Goal: Task Accomplishment & Management: Use online tool/utility

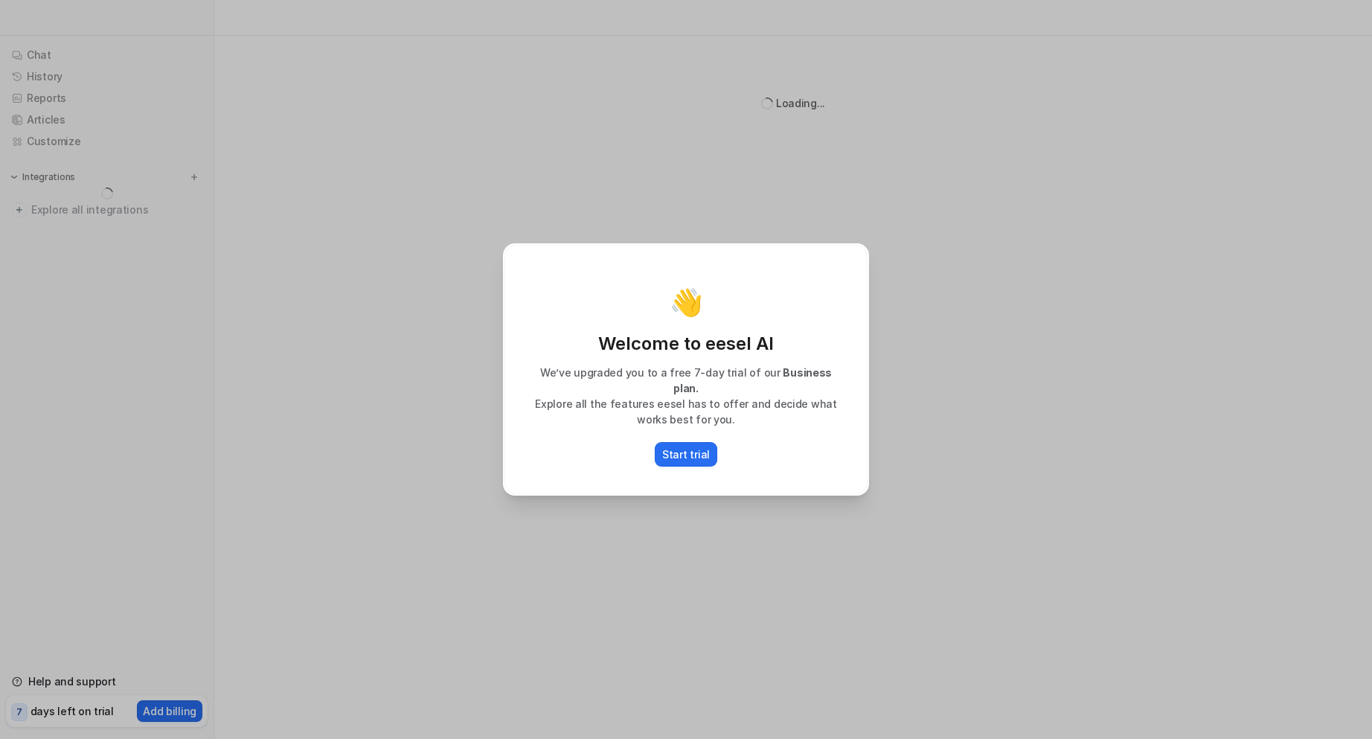
click at [927, 397] on div "👋 Welcome to eesel AI We’ve upgraded you to a free 7-day trial of our Business …" at bounding box center [686, 369] width 1372 height 739
click at [1155, 222] on div "👋 Welcome to eesel AI We’ve upgraded you to a free 7-day trial of our Business …" at bounding box center [686, 369] width 1372 height 739
click at [699, 450] on p "Start trial" at bounding box center [686, 454] width 48 height 16
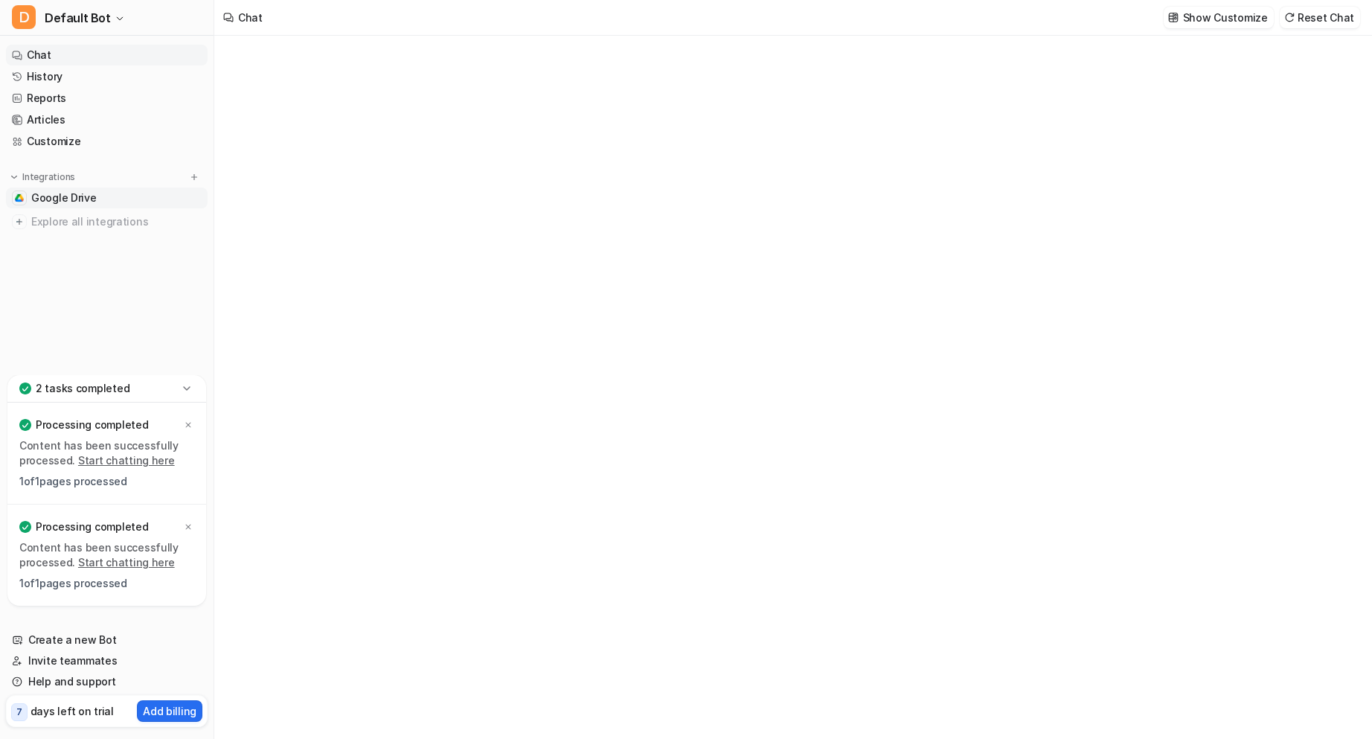
type textarea "**********"
click at [40, 190] on span "Google Drive" at bounding box center [63, 197] width 65 height 15
click at [1321, 52] on button "Add Files" at bounding box center [1323, 54] width 71 height 21
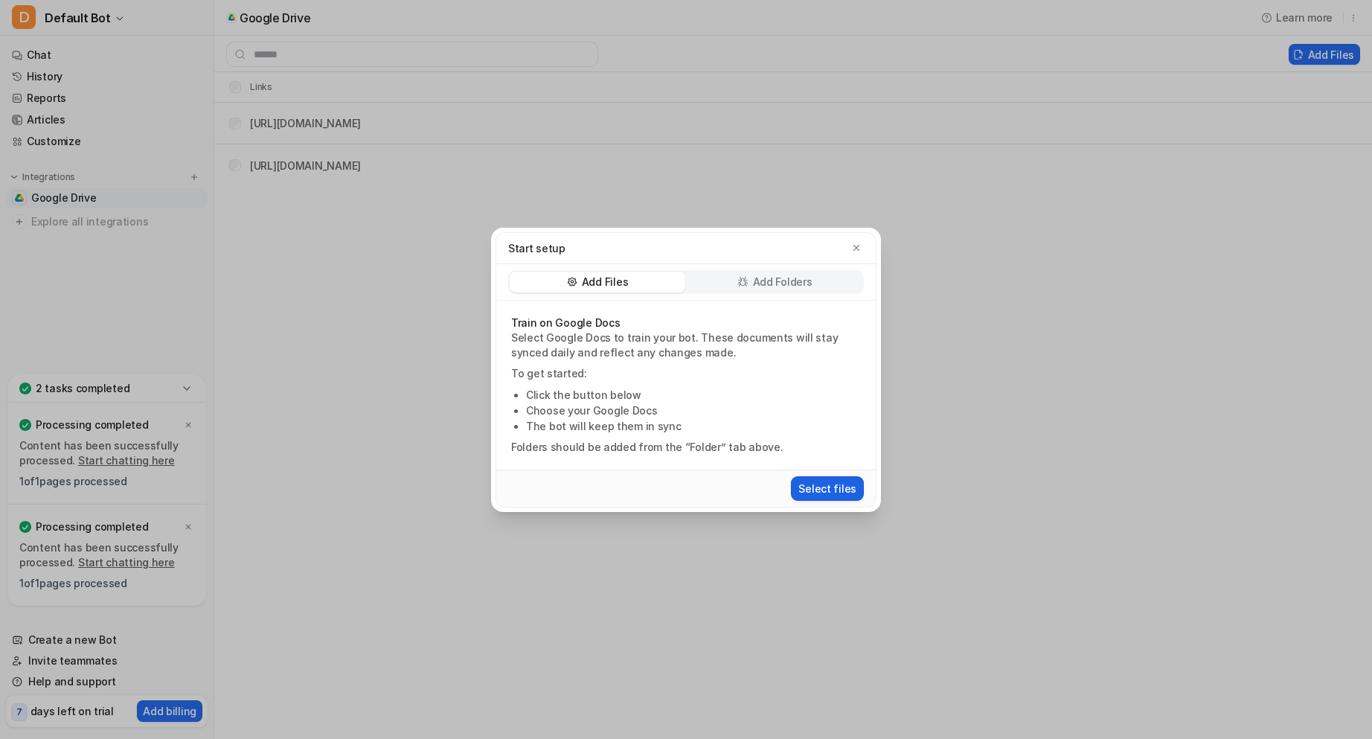
click at [815, 488] on button "Select files" at bounding box center [827, 488] width 73 height 25
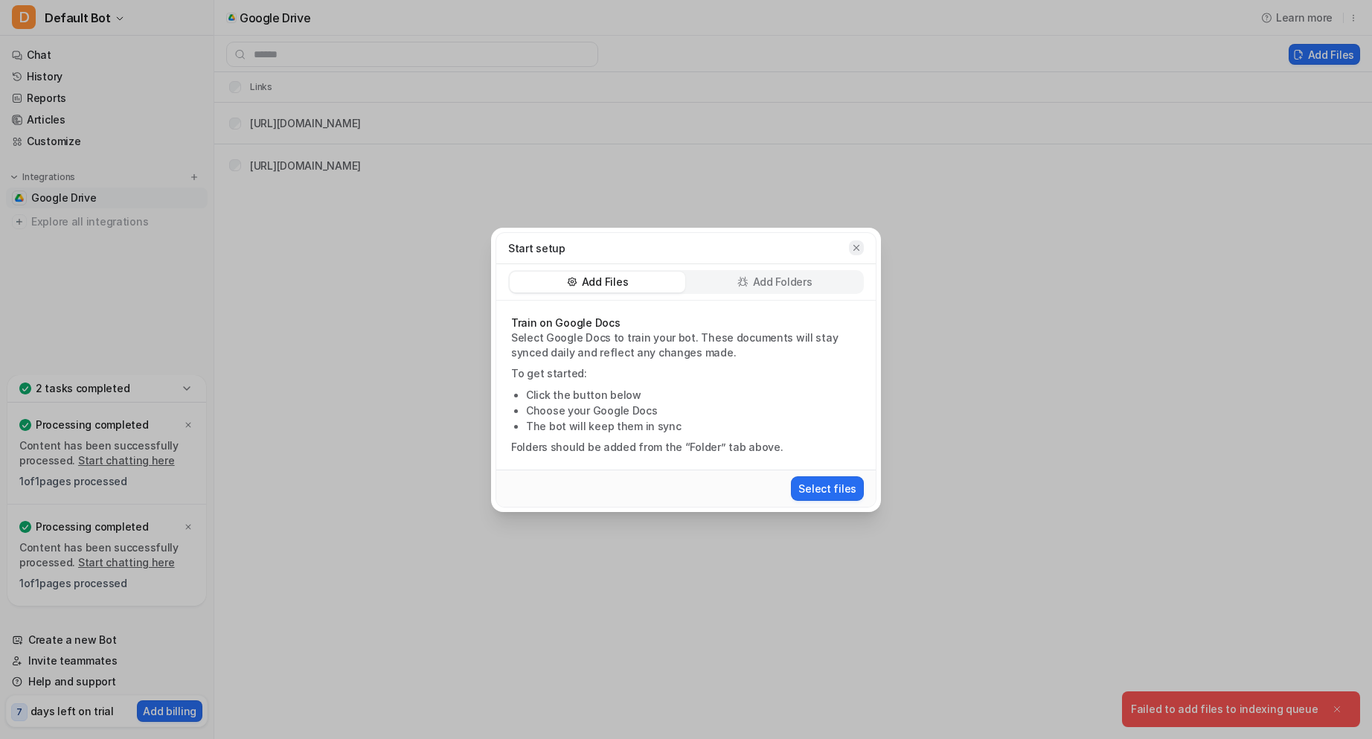
click at [857, 249] on icon "button" at bounding box center [856, 248] width 10 height 10
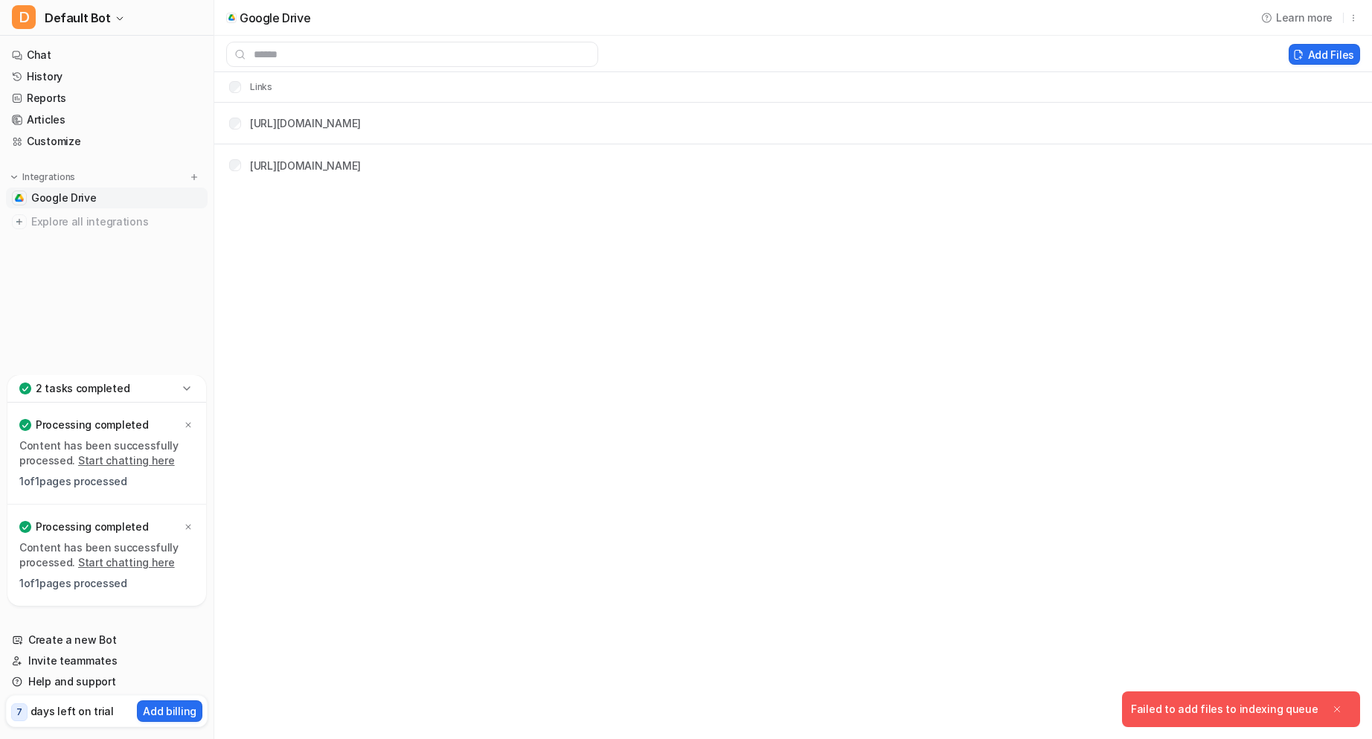
click at [55, 199] on span "Google Drive" at bounding box center [63, 197] width 65 height 15
click at [48, 55] on link "Chat" at bounding box center [107, 55] width 202 height 21
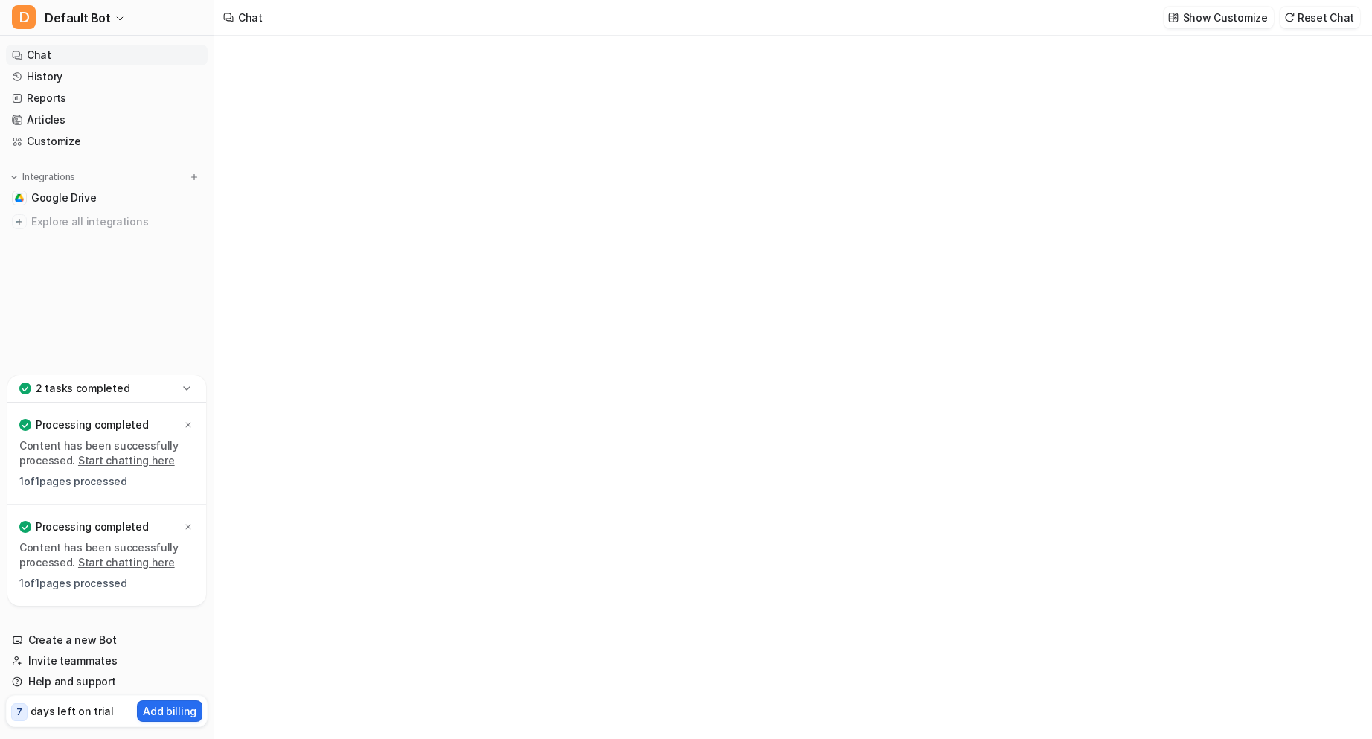
type textarea "**********"
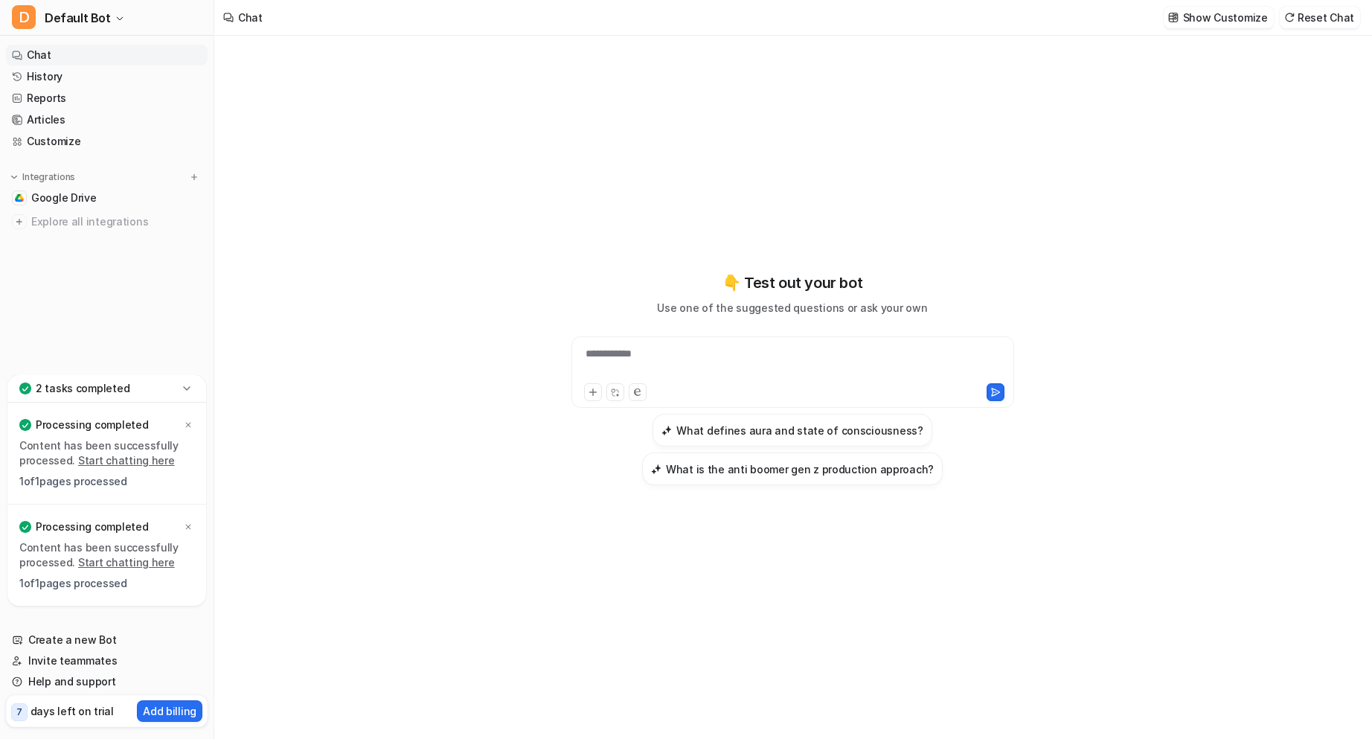
click at [781, 367] on div "**********" at bounding box center [792, 363] width 435 height 34
click at [586, 394] on button at bounding box center [593, 392] width 18 height 18
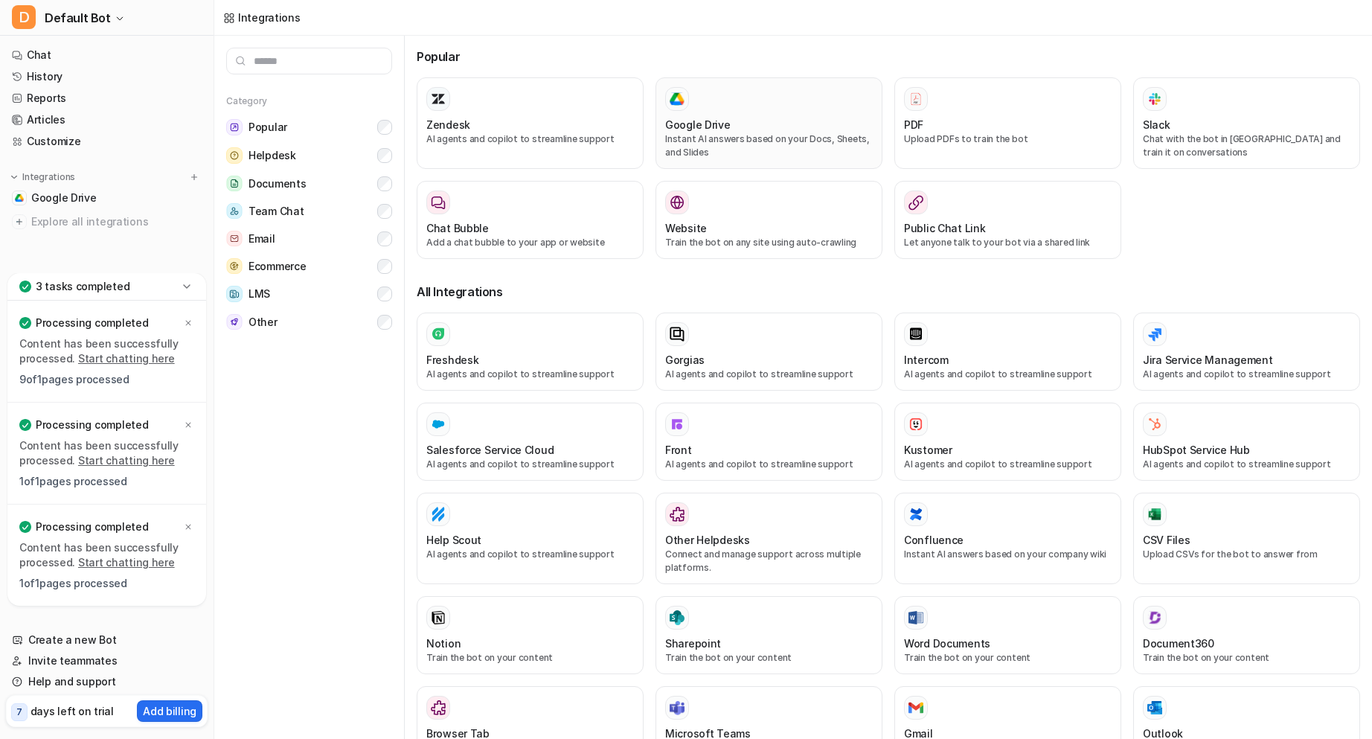
click at [721, 121] on h3 "Google Drive" at bounding box center [697, 125] width 65 height 16
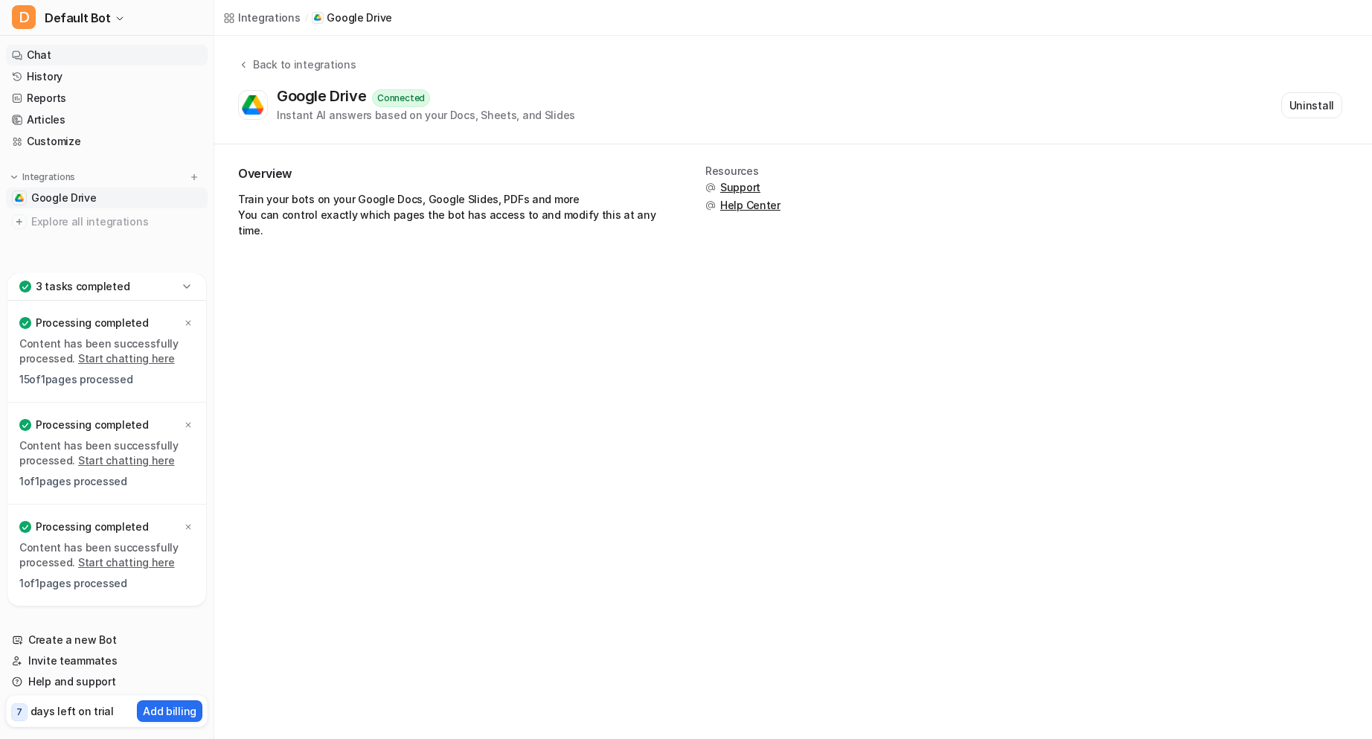
click at [60, 58] on link "Chat" at bounding box center [107, 55] width 202 height 21
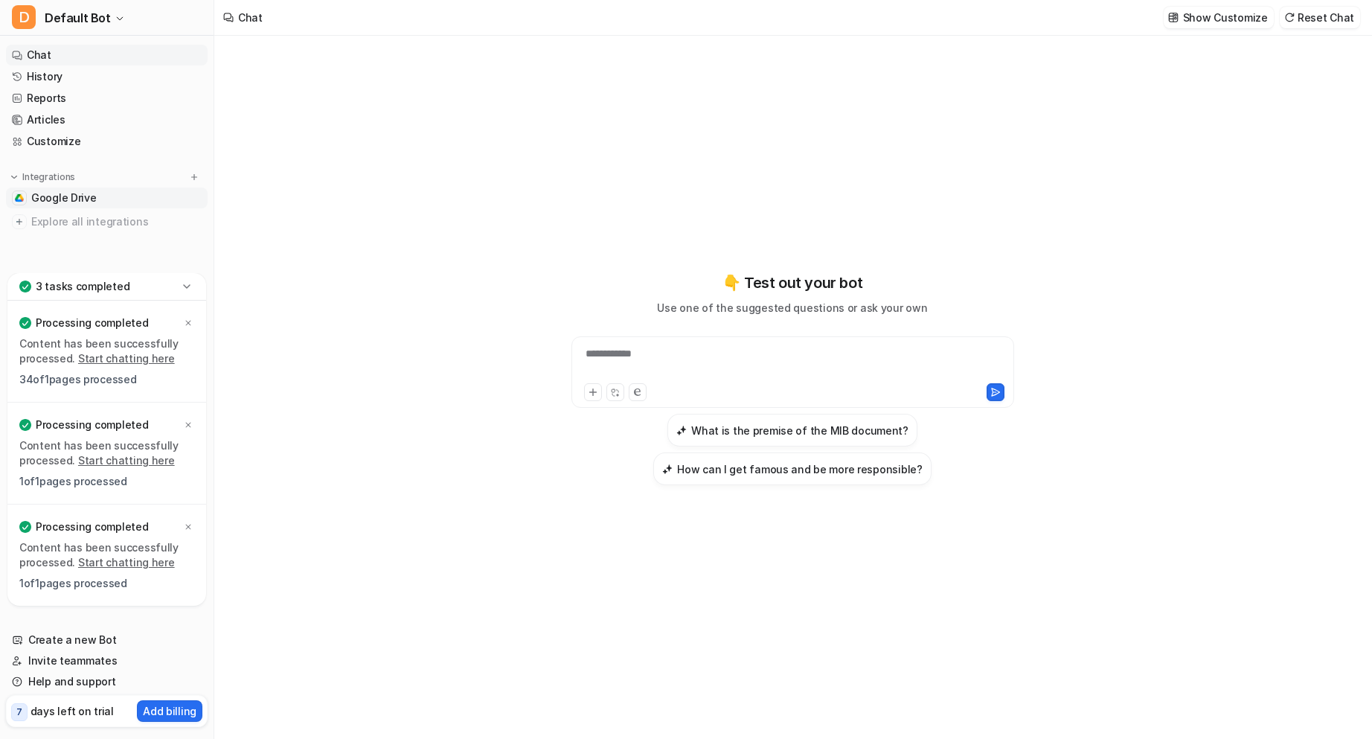
click at [80, 195] on span "Google Drive" at bounding box center [63, 197] width 65 height 15
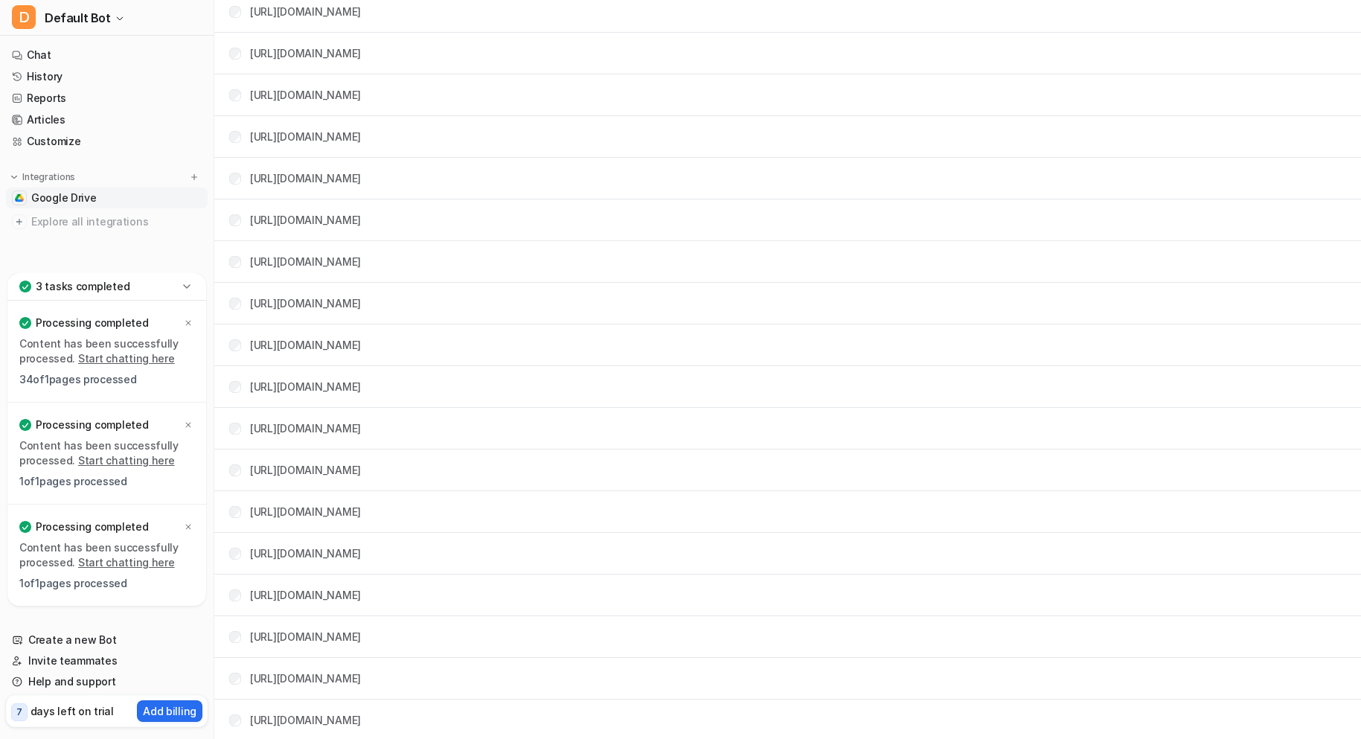
scroll to position [1447, 0]
click at [58, 50] on link "Chat" at bounding box center [107, 55] width 202 height 21
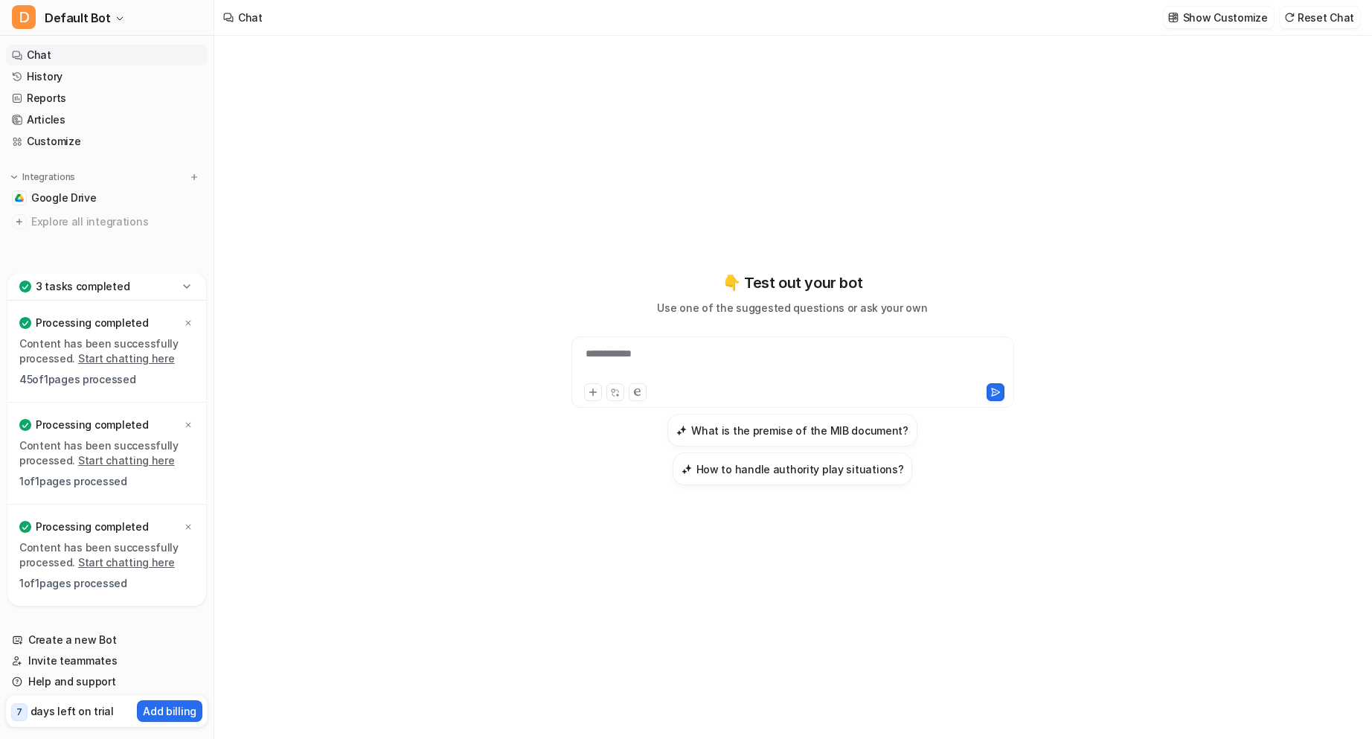
click at [766, 364] on div "**********" at bounding box center [792, 363] width 435 height 34
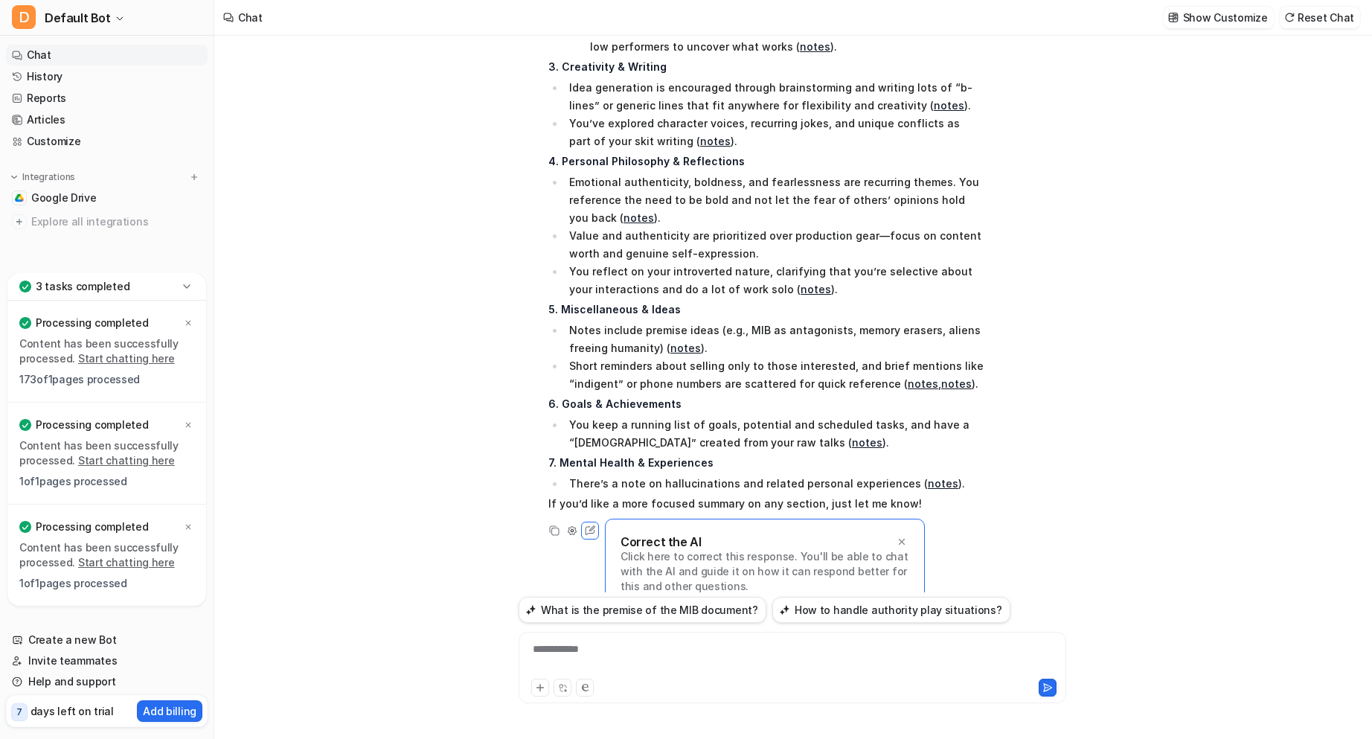
scroll to position [452, 0]
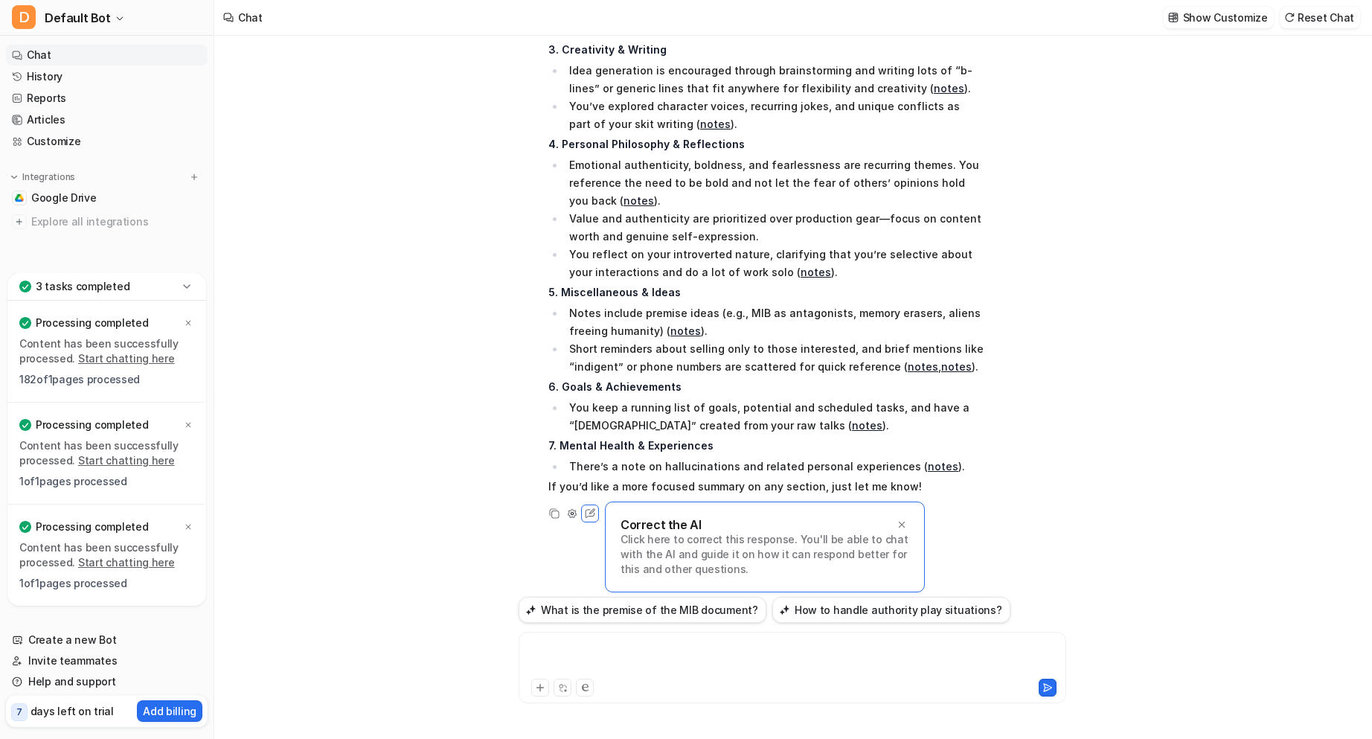
click at [576, 659] on div at bounding box center [792, 658] width 540 height 34
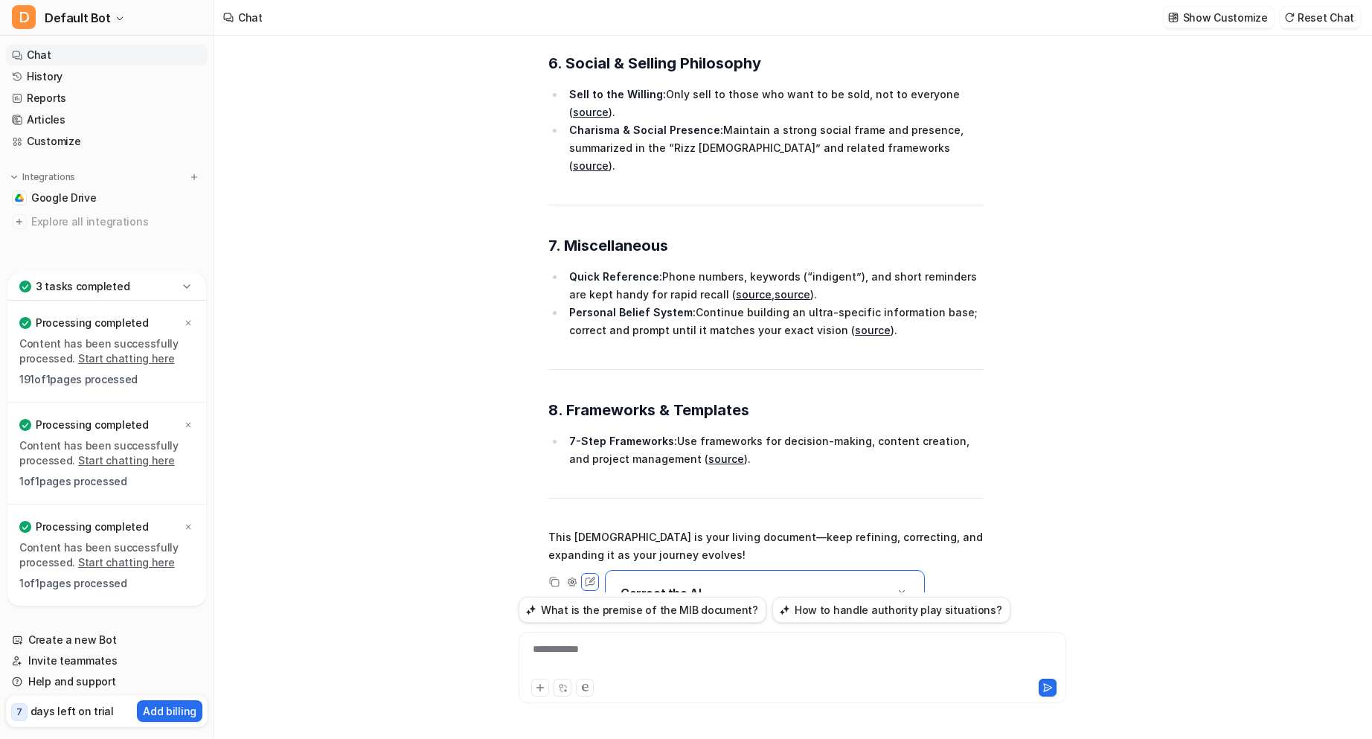
scroll to position [2235, 0]
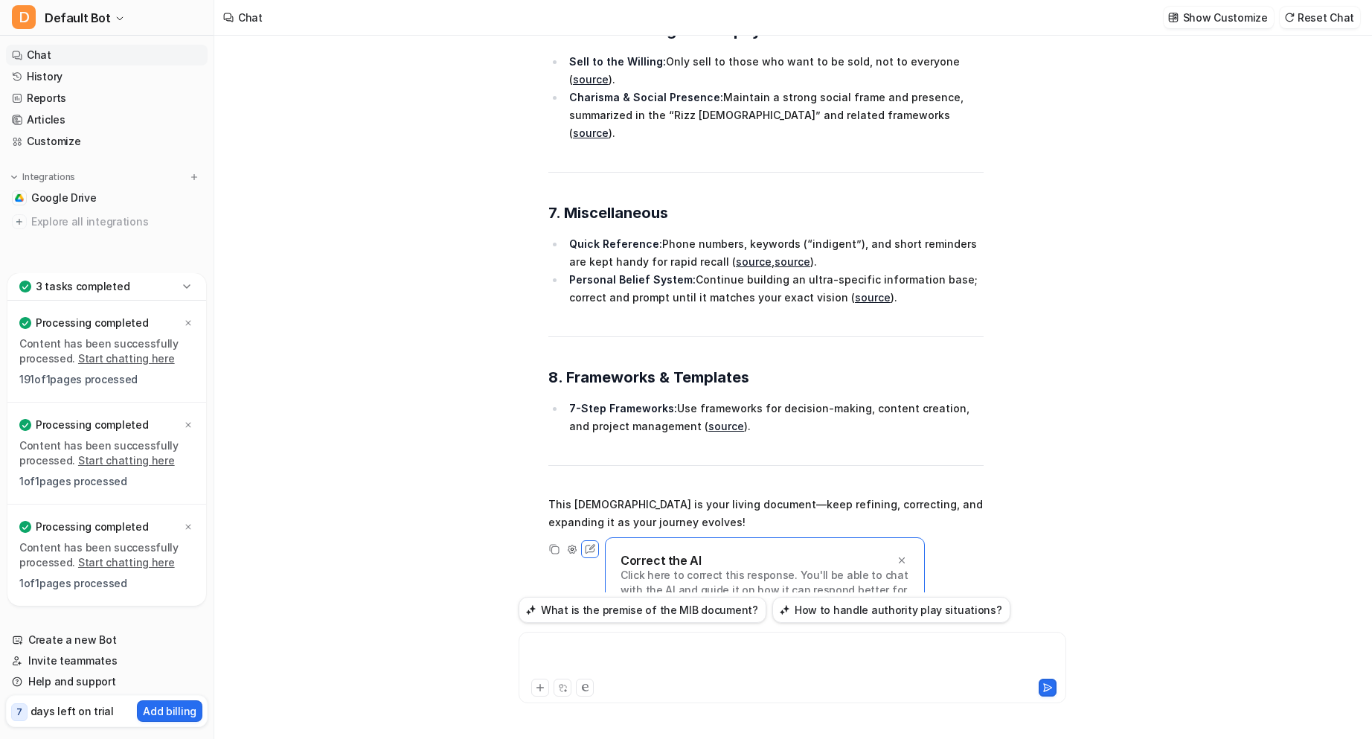
click at [589, 661] on div at bounding box center [792, 658] width 540 height 34
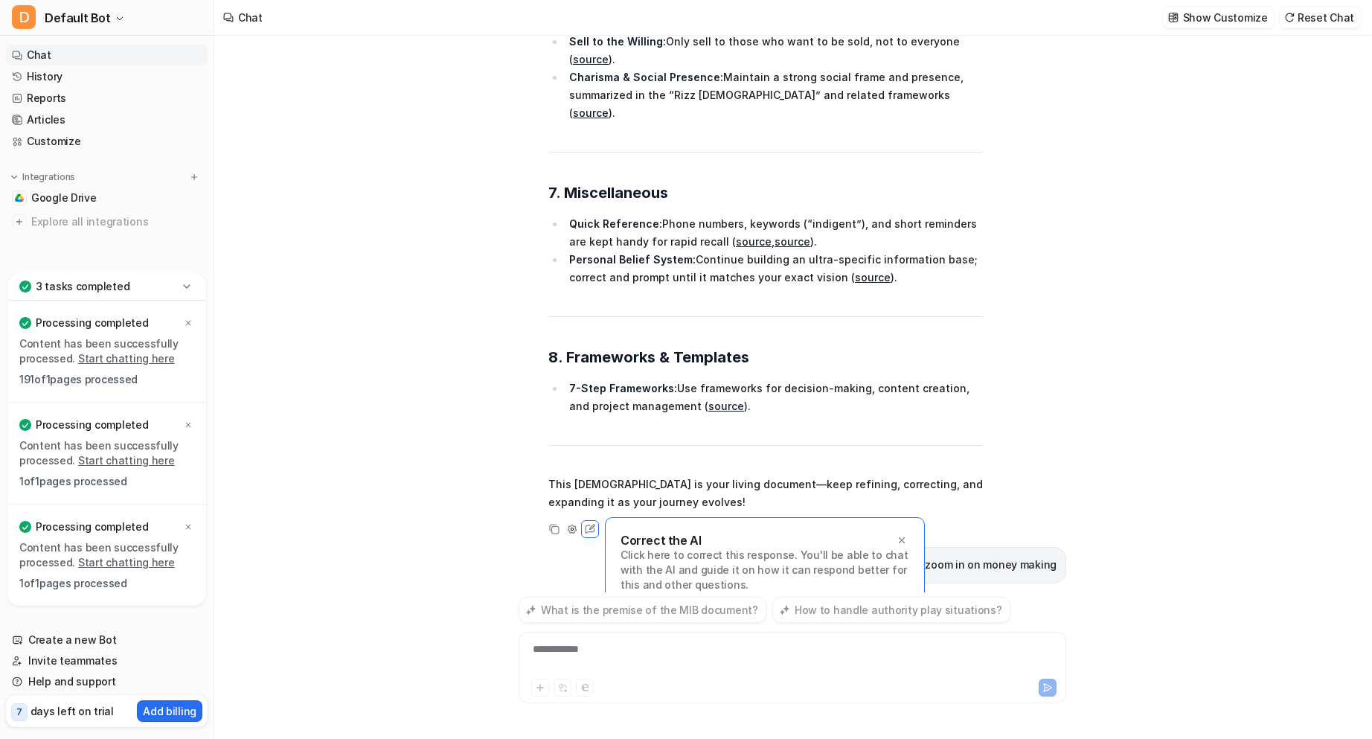
scroll to position [2331, 0]
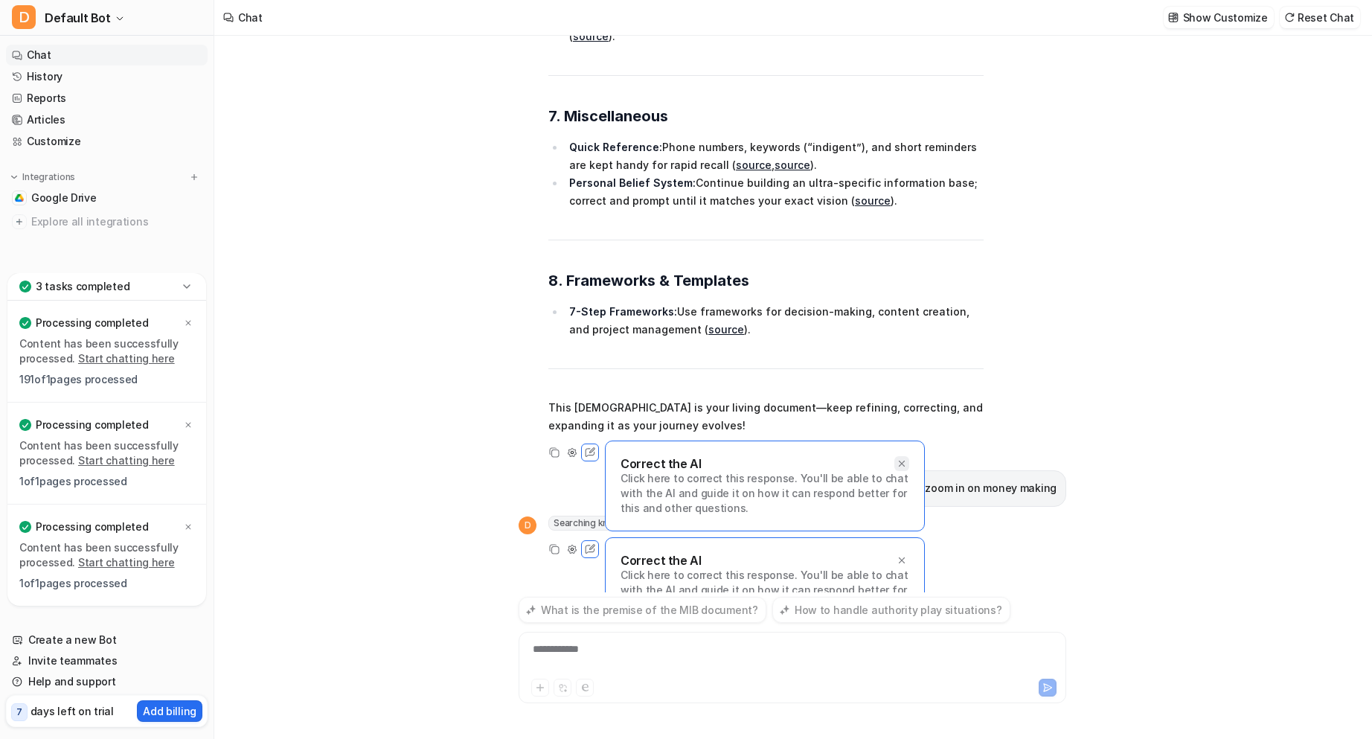
click at [905, 458] on icon at bounding box center [901, 463] width 10 height 10
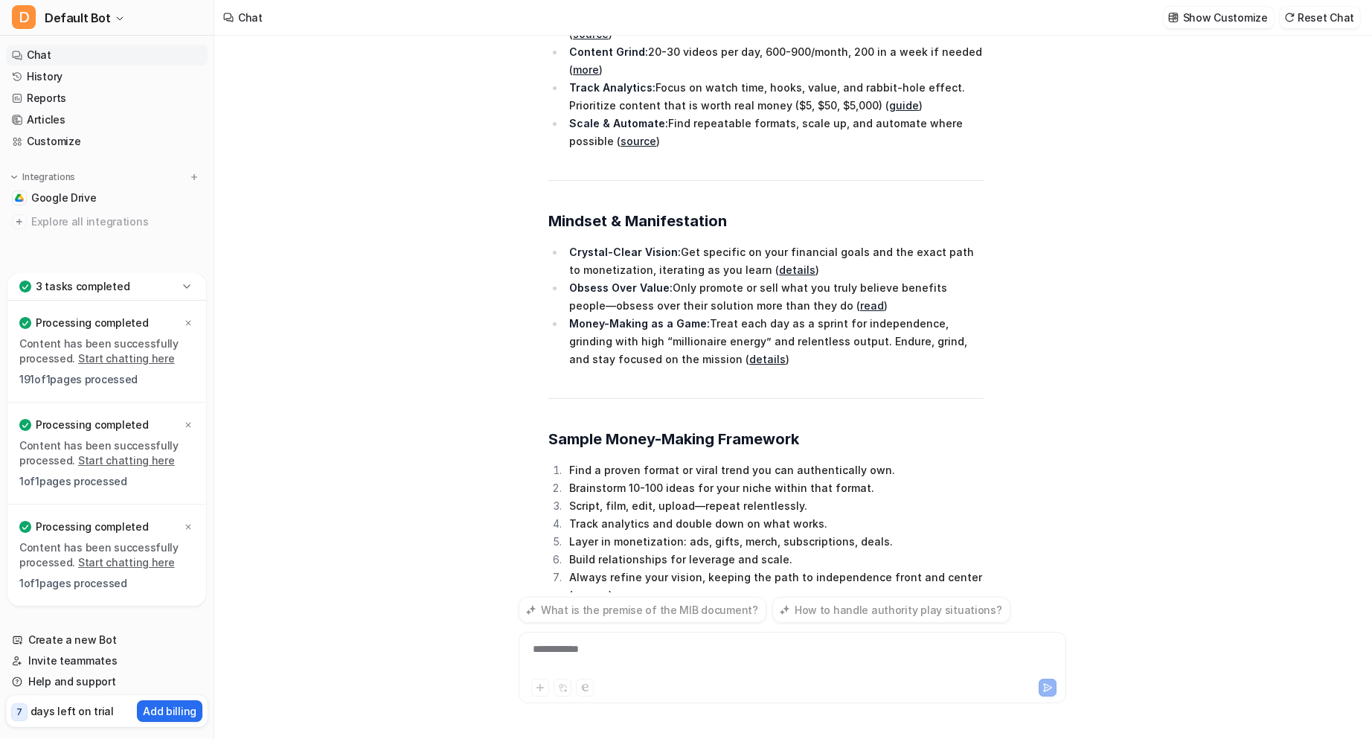
scroll to position [3682, 0]
